Goal: Find specific page/section

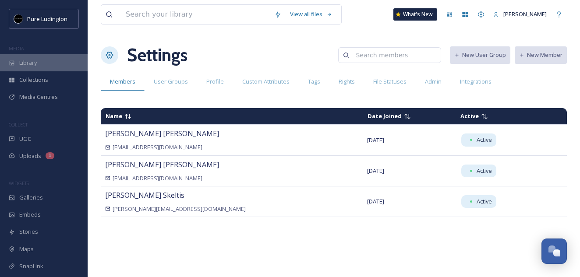
click at [42, 62] on div "Library" at bounding box center [44, 62] width 88 height 17
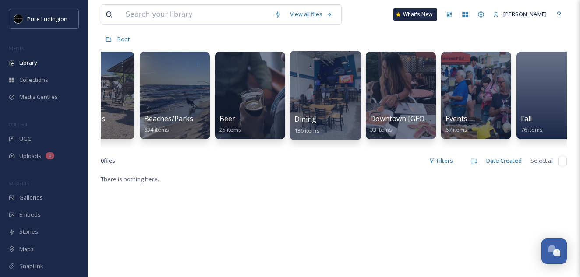
scroll to position [0, 287]
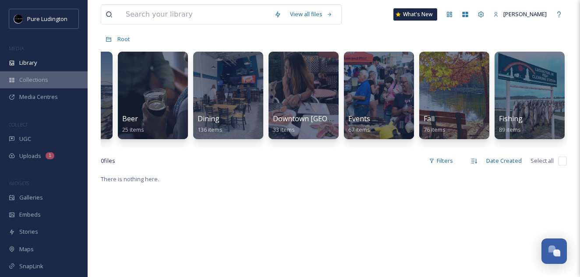
click at [72, 78] on div "Collections" at bounding box center [44, 79] width 88 height 17
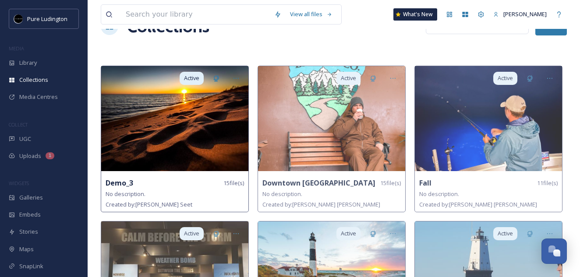
scroll to position [9, 0]
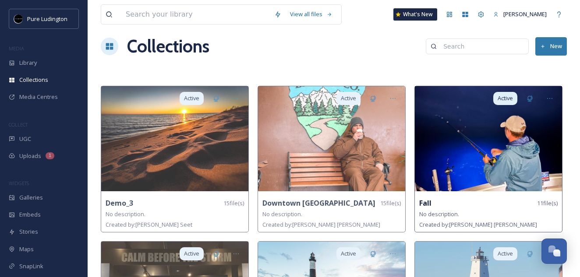
click at [465, 178] on img at bounding box center [488, 138] width 147 height 105
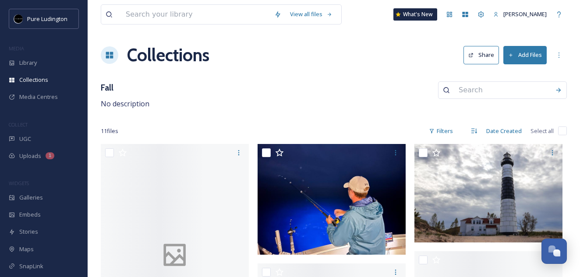
click at [370, 49] on div "Collections Share Add Files" at bounding box center [334, 55] width 466 height 26
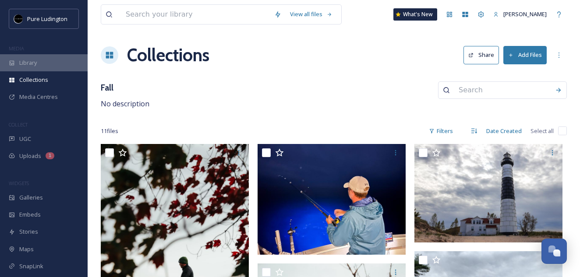
click at [36, 66] on span "Library" at bounding box center [28, 63] width 18 height 8
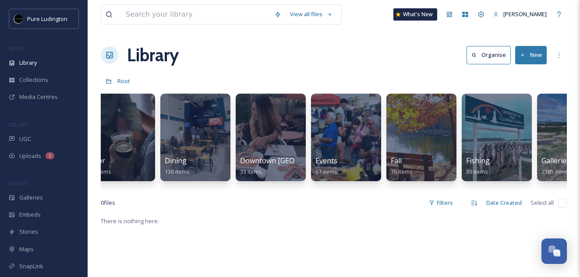
scroll to position [0, 334]
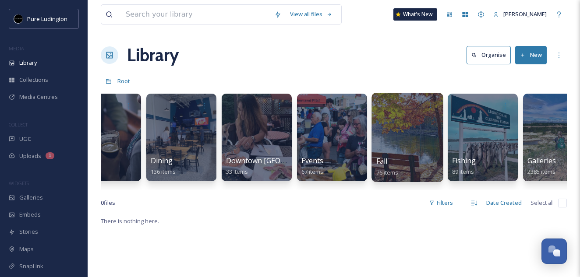
click at [386, 140] on div at bounding box center [406, 137] width 71 height 89
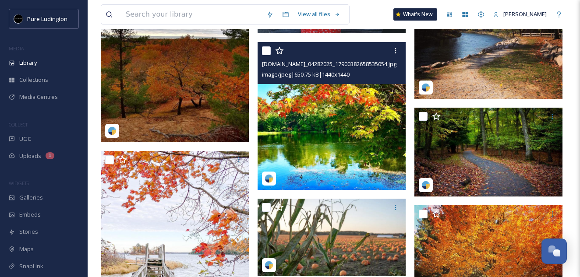
scroll to position [1442, 0]
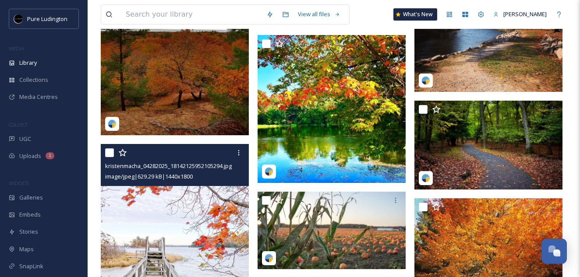
click at [207, 203] on img at bounding box center [175, 236] width 148 height 185
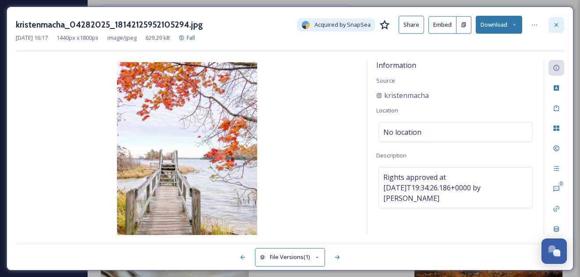
click at [552, 26] on div at bounding box center [556, 25] width 16 height 16
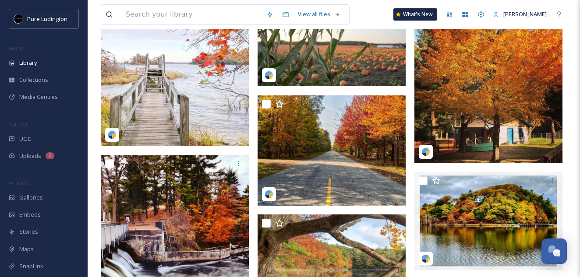
scroll to position [1626, 0]
